Goal: Obtain resource: Obtain resource

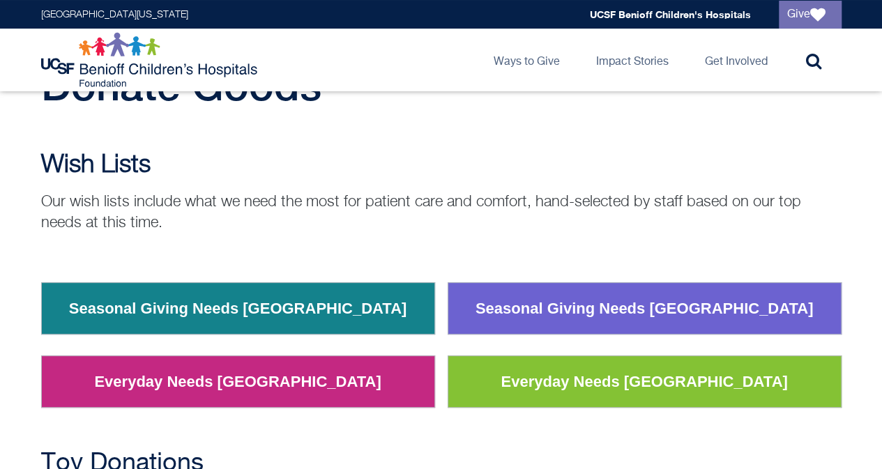
scroll to position [139, 0]
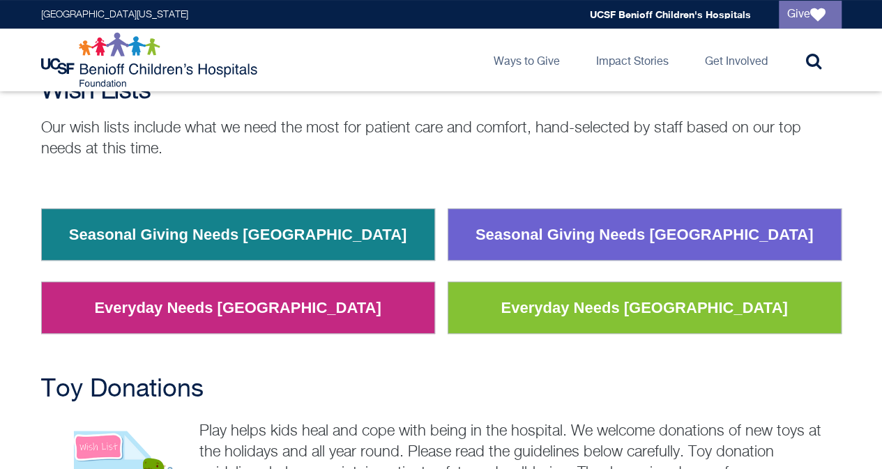
click at [290, 306] on link "Everyday Needs [GEOGRAPHIC_DATA]" at bounding box center [237, 308] width 307 height 36
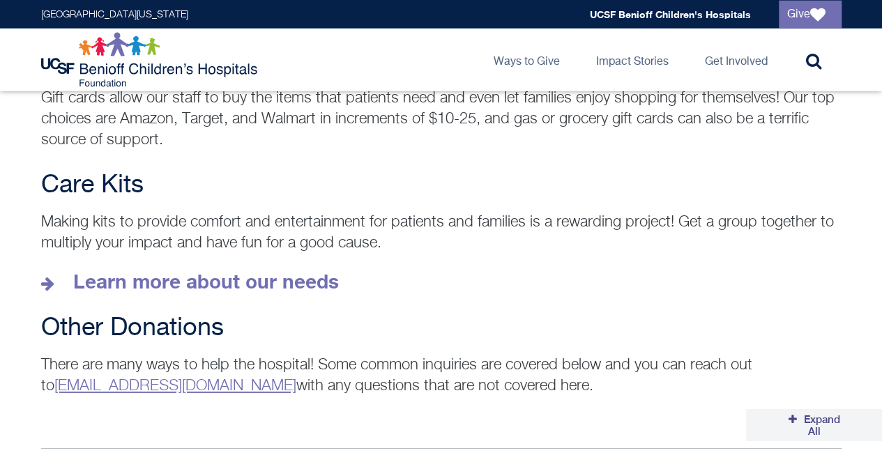
scroll to position [1952, 0]
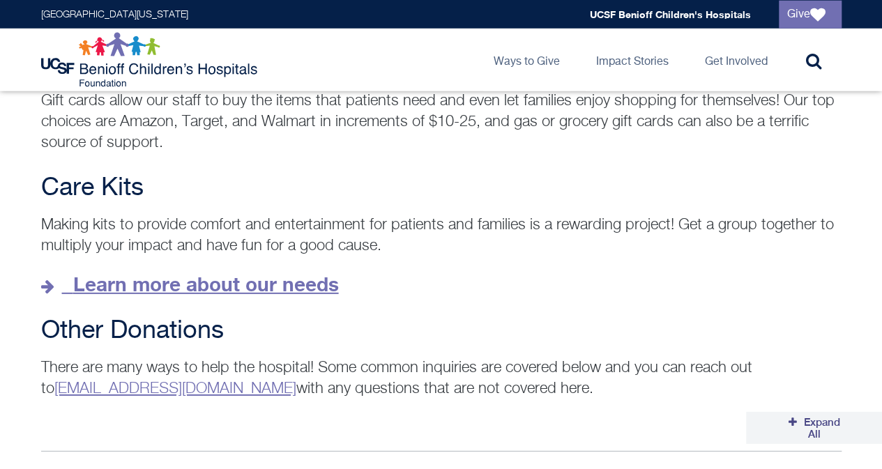
click at [322, 273] on strong "Learn more about our needs" at bounding box center [206, 284] width 266 height 23
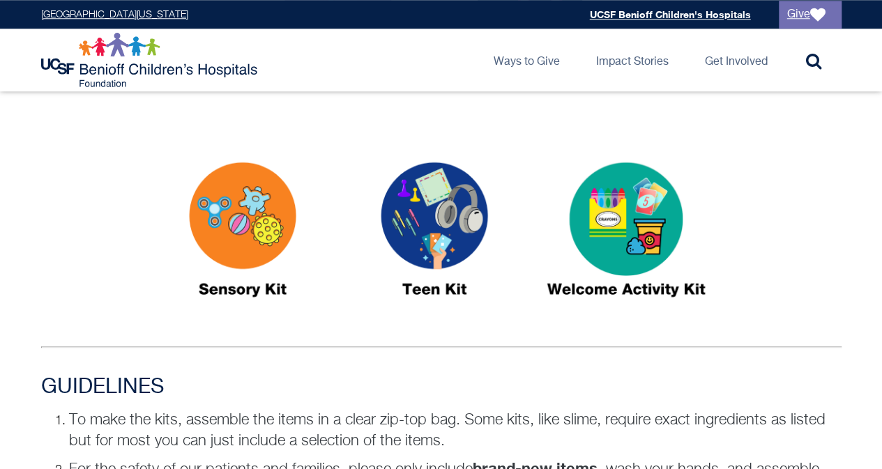
scroll to position [697, 0]
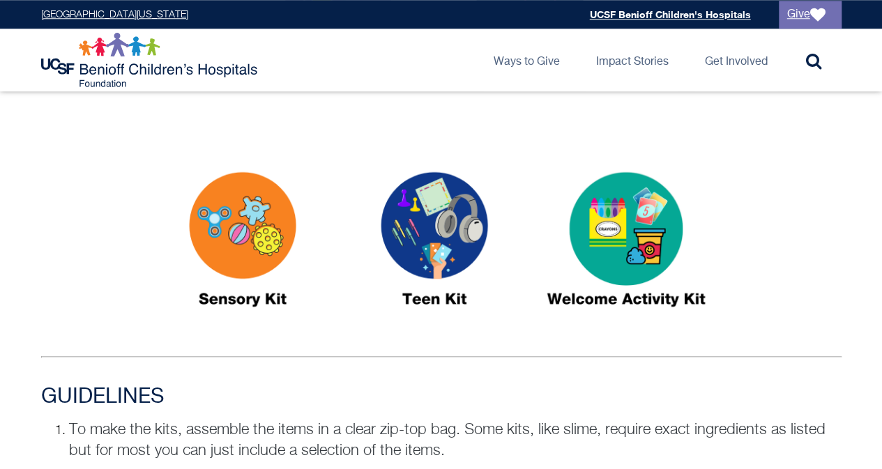
click at [634, 238] on img at bounding box center [626, 245] width 174 height 201
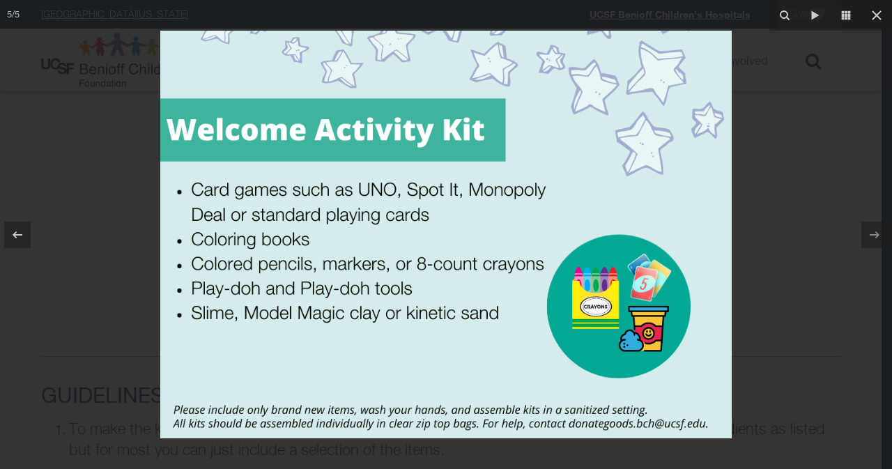
click at [762, 151] on div at bounding box center [446, 234] width 892 height 469
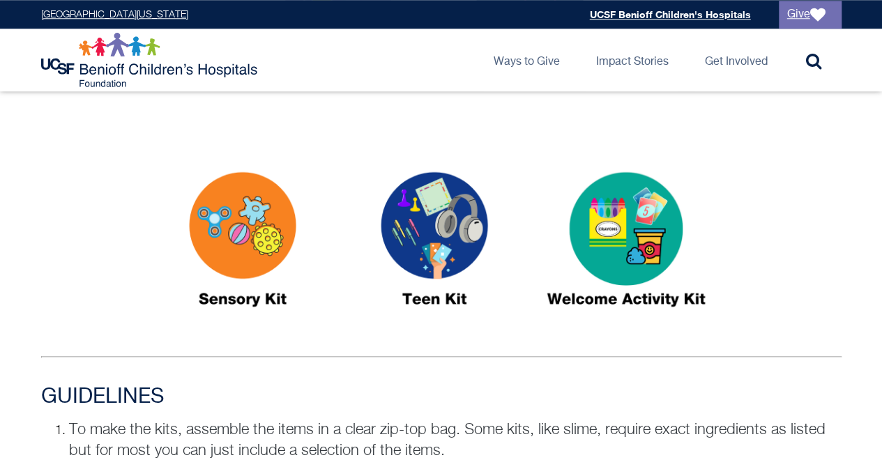
click at [581, 222] on img at bounding box center [626, 245] width 174 height 201
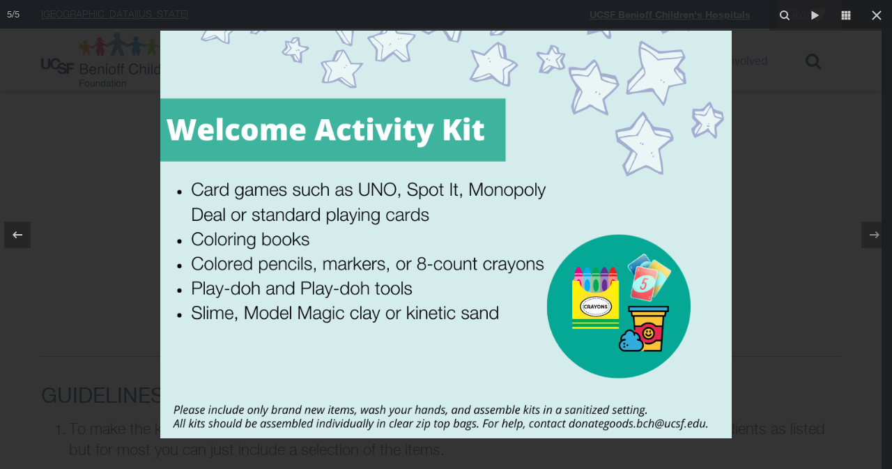
click at [91, 315] on div at bounding box center [446, 234] width 892 height 469
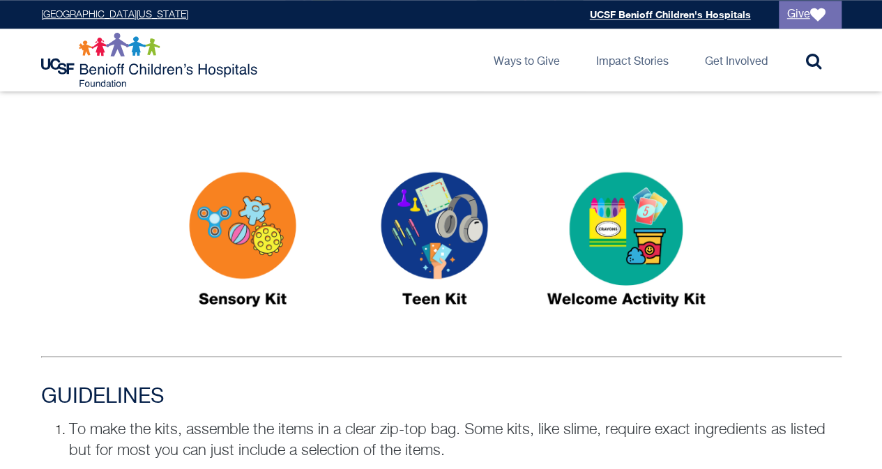
click at [429, 220] on img at bounding box center [434, 245] width 174 height 201
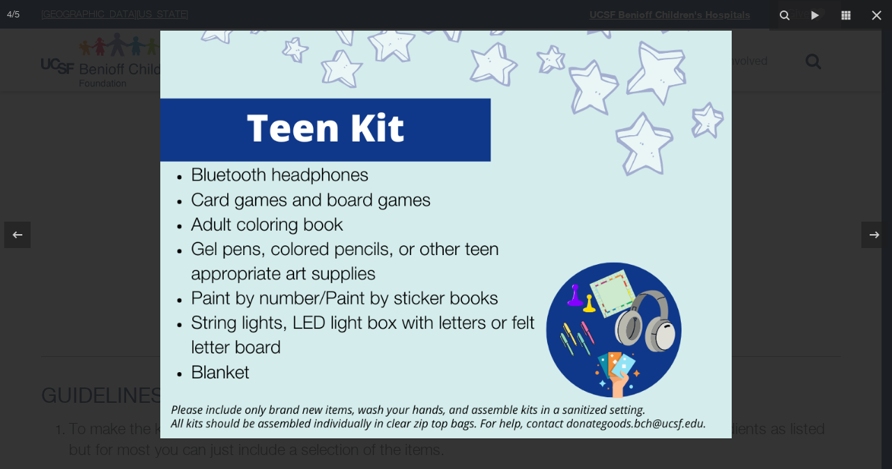
click at [110, 197] on div at bounding box center [446, 234] width 892 height 469
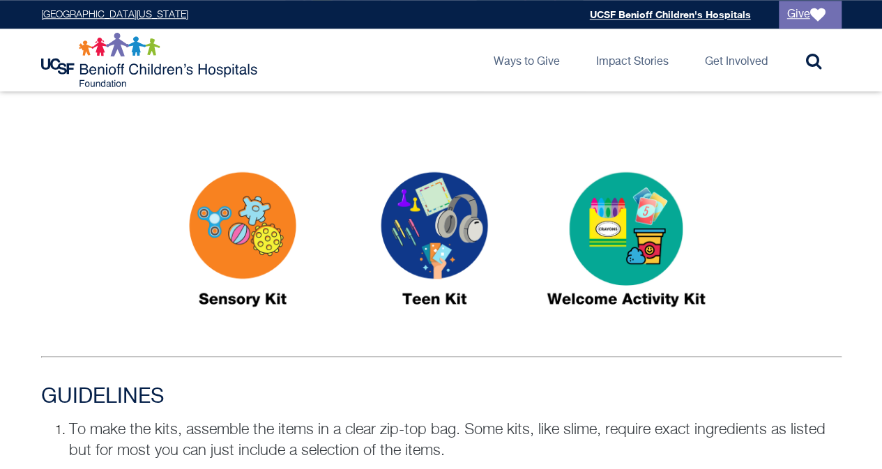
click at [247, 227] on img at bounding box center [242, 245] width 174 height 201
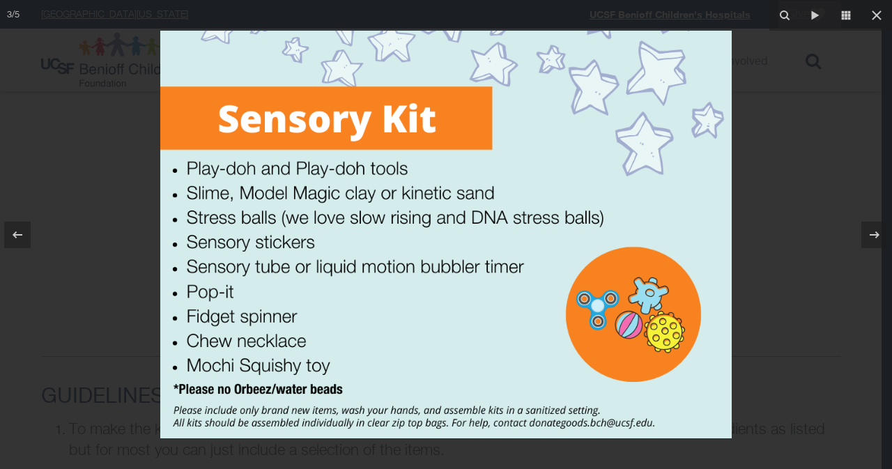
click at [84, 220] on div at bounding box center [446, 234] width 892 height 469
